Goal: Task Accomplishment & Management: Manage account settings

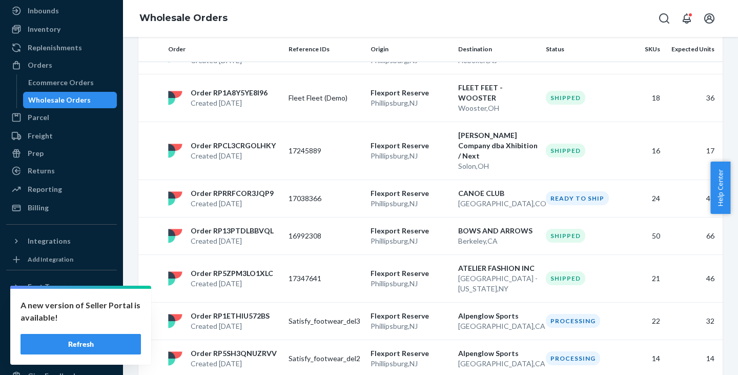
scroll to position [57, 0]
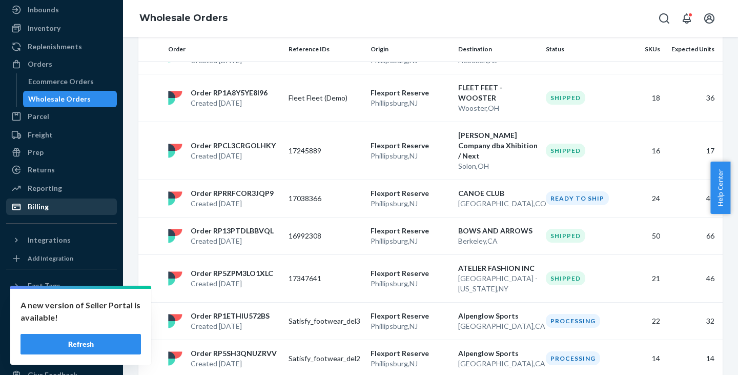
click at [64, 208] on div "Billing" at bounding box center [61, 206] width 109 height 14
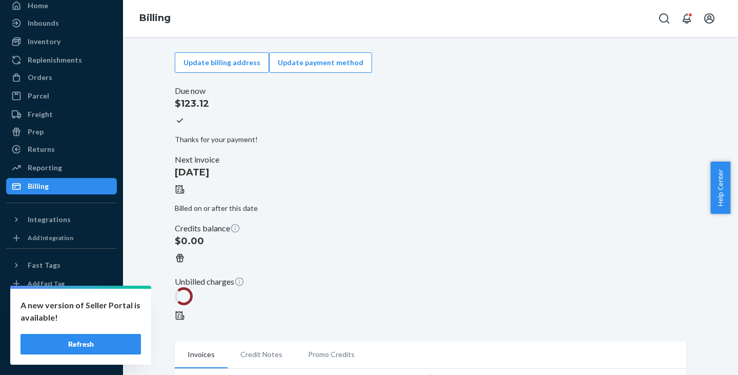
scroll to position [44, 0]
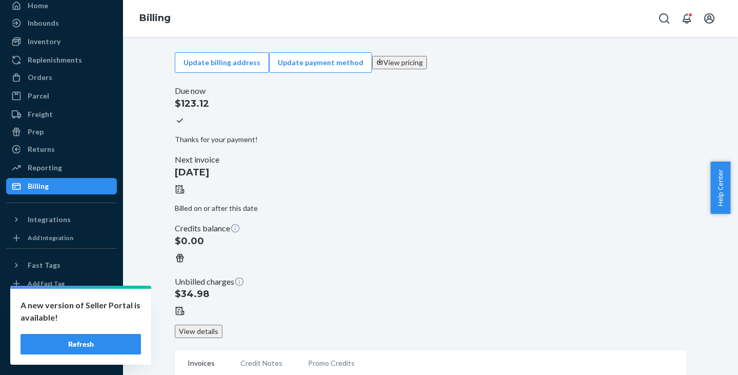
drag, startPoint x: 230, startPoint y: 121, endPoint x: 180, endPoint y: 122, distance: 49.7
click at [180, 122] on div "Due now $123.12 Thanks for your payment!" at bounding box center [430, 117] width 511 height 73
copy p "$123.12"
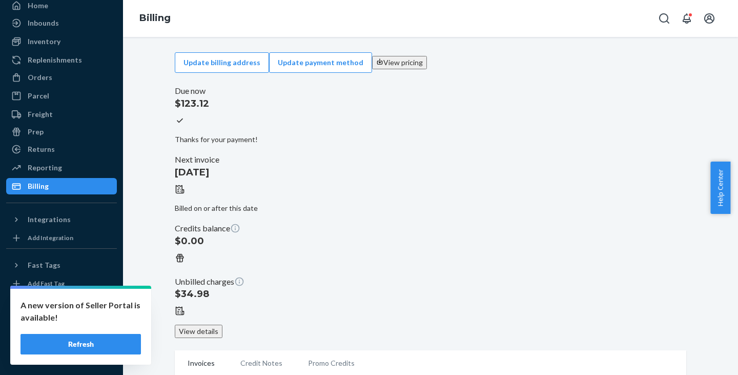
drag, startPoint x: 297, startPoint y: 248, endPoint x: 338, endPoint y: 245, distance: 41.1
copy td "[DATE]"
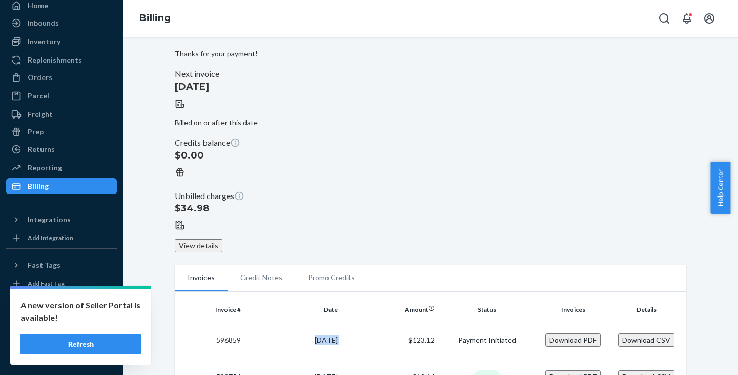
scroll to position [88, 0]
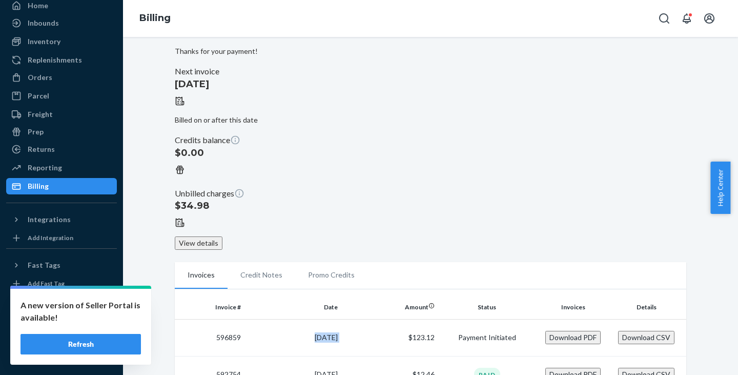
click at [649, 19] on div "Billing" at bounding box center [430, 18] width 615 height 37
